Goal: Task Accomplishment & Management: Use online tool/utility

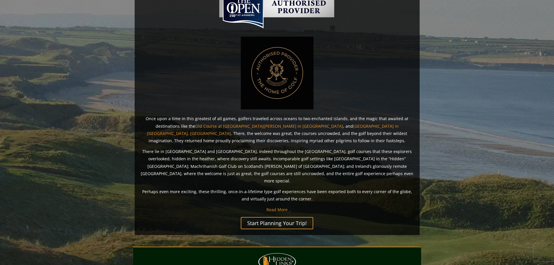
scroll to position [349, 0]
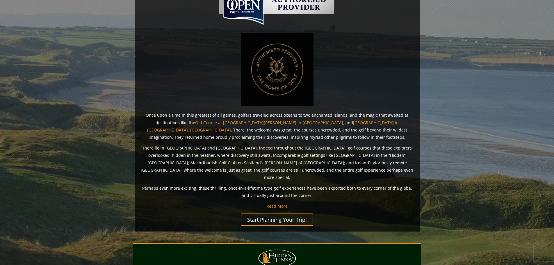
drag, startPoint x: 144, startPoint y: 106, endPoint x: 139, endPoint y: 109, distance: 6.0
click at [139, 109] on div "Welcome To Hidden Links® Once upon a time in this greatest of all games, golfer…" at bounding box center [277, 98] width 285 height 265
drag, startPoint x: 141, startPoint y: 136, endPoint x: 137, endPoint y: 140, distance: 4.9
click at [137, 140] on div "Welcome To Hidden Links® Once upon a time in this greatest of all games, golfer…" at bounding box center [277, 98] width 285 height 265
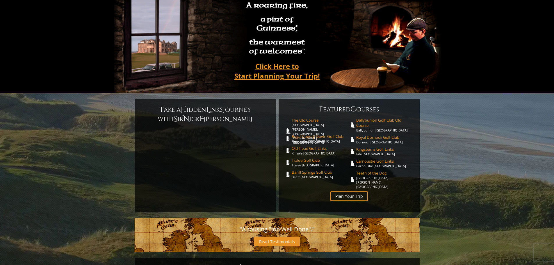
scroll to position [0, 0]
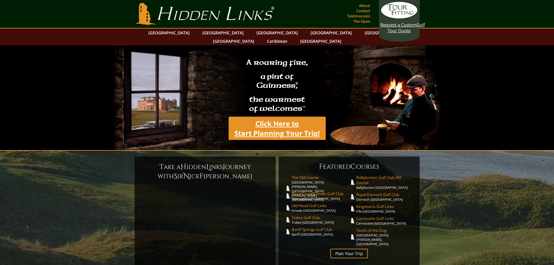
click at [260, 123] on link "Click Here to Start Planning Your Trip!" at bounding box center [276, 128] width 97 height 23
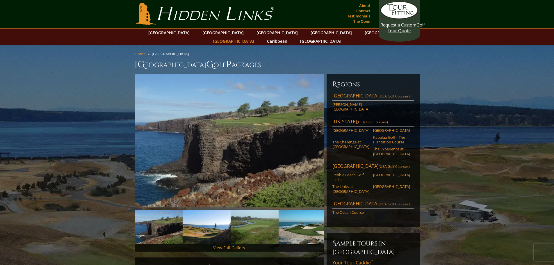
click at [257, 37] on link "[GEOGRAPHIC_DATA]" at bounding box center [233, 41] width 47 height 8
